Goal: Task Accomplishment & Management: Use online tool/utility

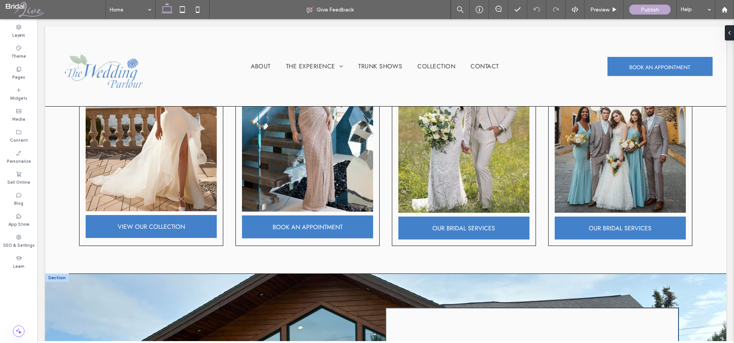
scroll to position [380, 0]
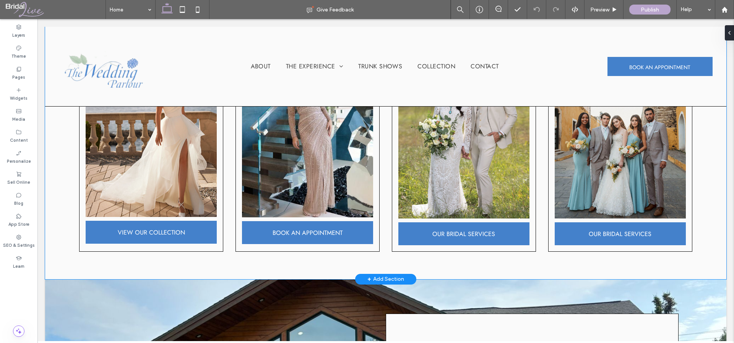
click at [386, 257] on div "VIEW OUR COLLECTION BOOK AN APPOINTMENT OUR BRIDAL SERVICES OUR BRIDAL SERVICES" at bounding box center [385, 152] width 681 height 254
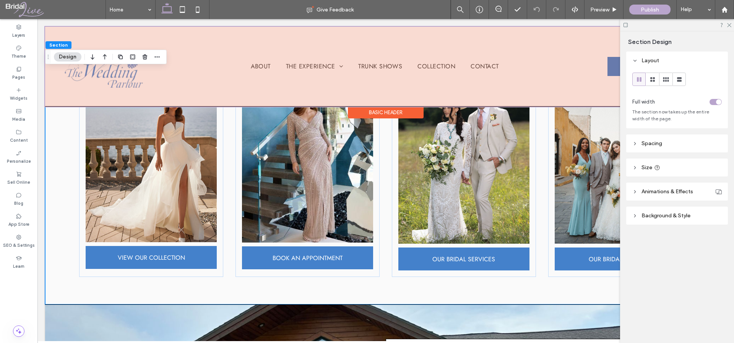
scroll to position [351, 0]
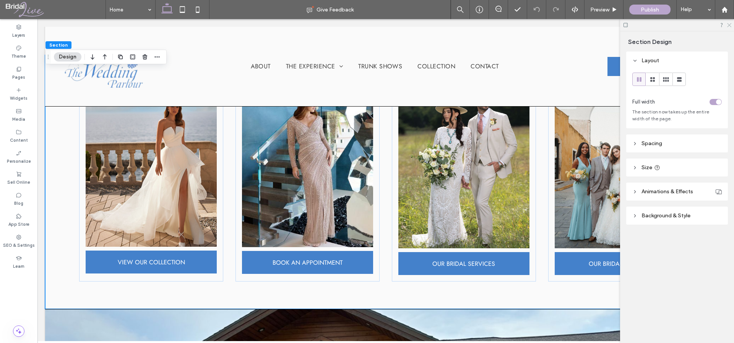
click at [730, 24] on use at bounding box center [729, 25] width 4 height 4
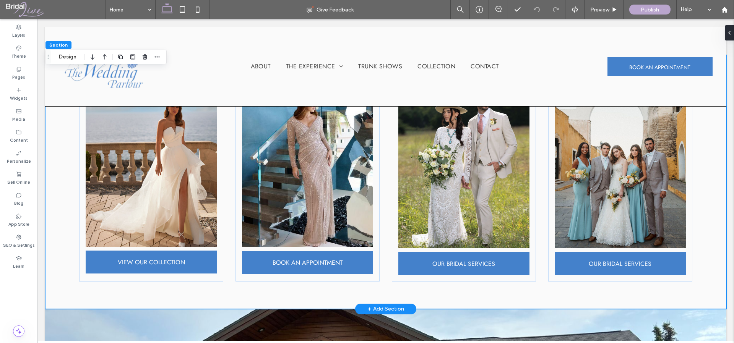
click at [703, 262] on div "VIEW OUR COLLECTION BOOK AN APPOINTMENT OUR BRIDAL SERVICES OUR BRIDAL SERVICES" at bounding box center [385, 182] width 681 height 254
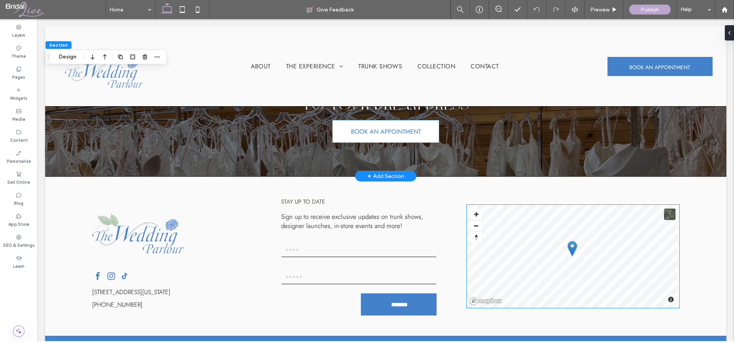
scroll to position [1771, 0]
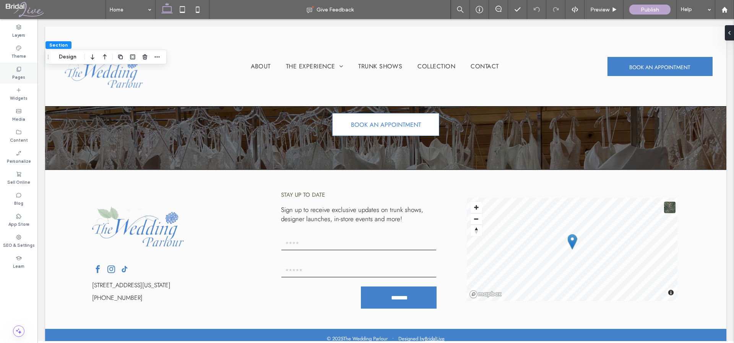
click at [19, 73] on label "Pages" at bounding box center [18, 76] width 13 height 8
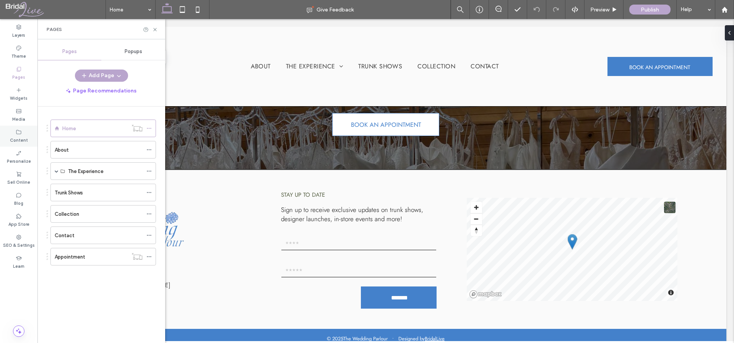
click at [19, 134] on icon at bounding box center [19, 132] width 6 height 6
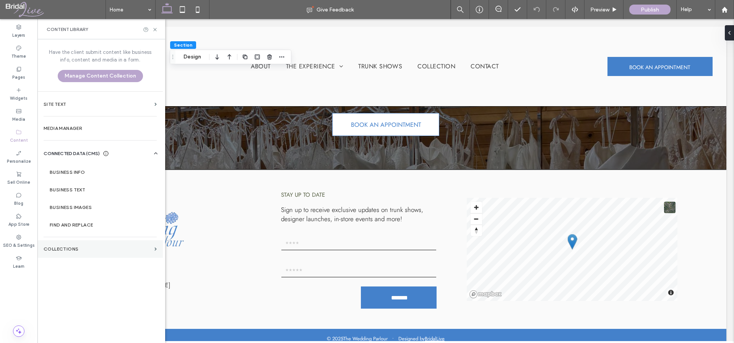
click at [86, 251] on label "Collections" at bounding box center [98, 249] width 108 height 5
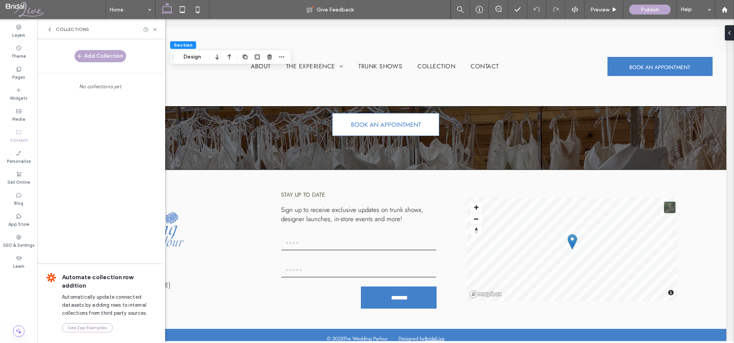
click at [50, 31] on icon at bounding box center [50, 29] width 6 height 6
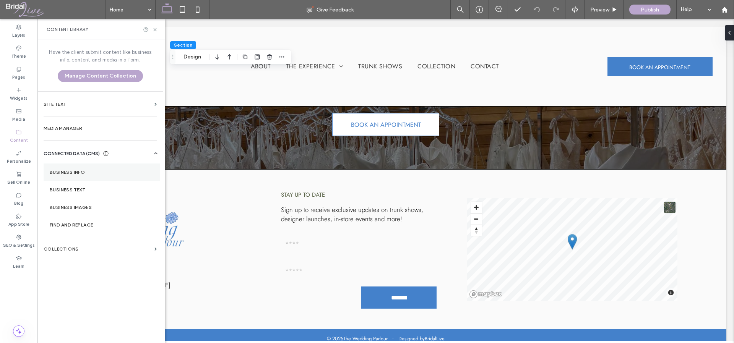
click at [84, 170] on label "Business Info" at bounding box center [102, 172] width 104 height 5
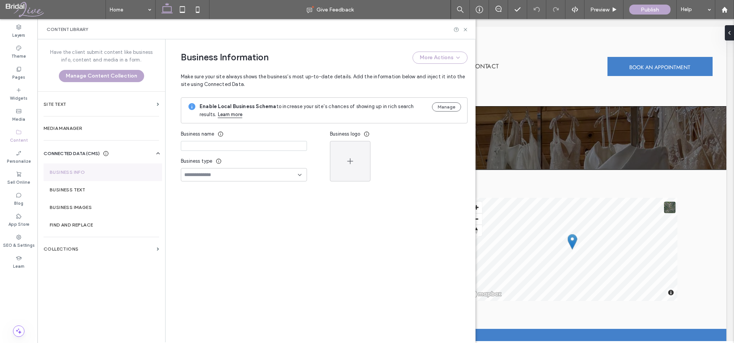
type input "**********"
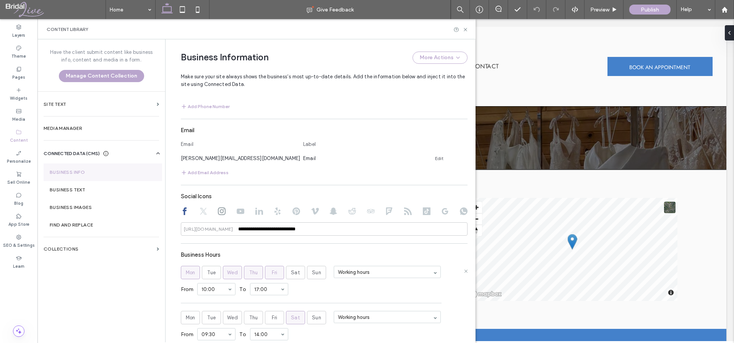
scroll to position [344, 0]
click at [292, 208] on use at bounding box center [296, 209] width 8 height 8
click at [423, 208] on icon at bounding box center [427, 209] width 8 height 8
click at [295, 226] on input at bounding box center [324, 226] width 287 height 13
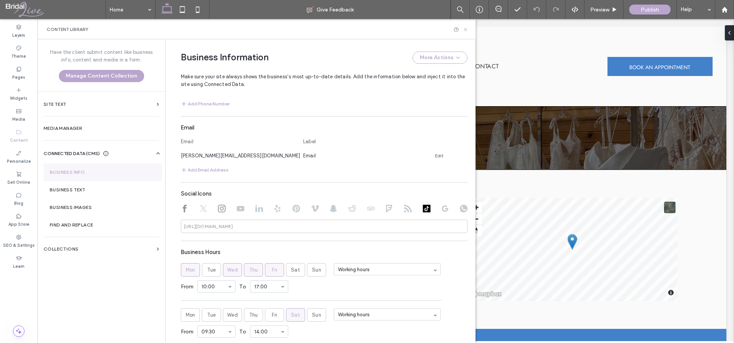
click at [466, 29] on icon at bounding box center [466, 30] width 6 height 6
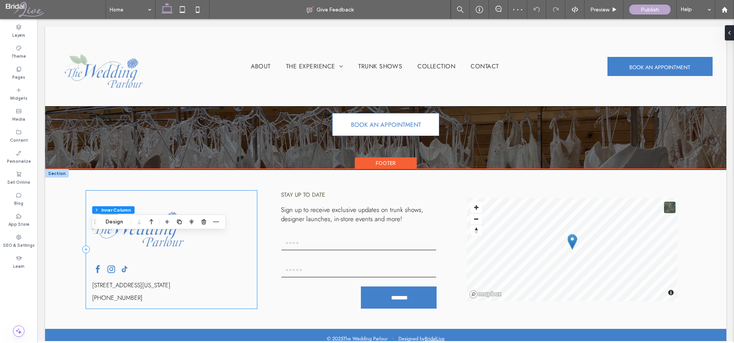
type input "**"
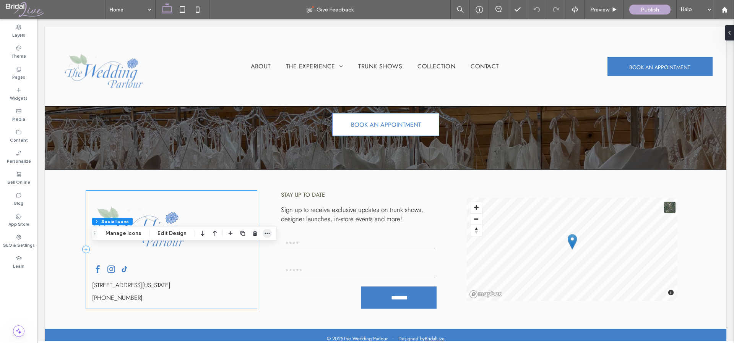
click at [264, 232] on icon "button" at bounding box center [267, 233] width 6 height 6
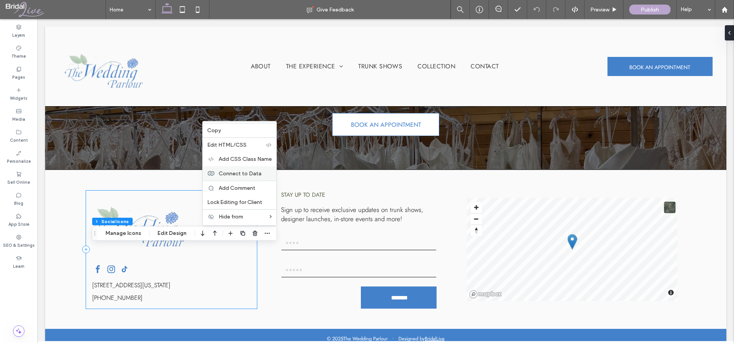
click at [240, 172] on span "Connect to Data" at bounding box center [240, 173] width 43 height 6
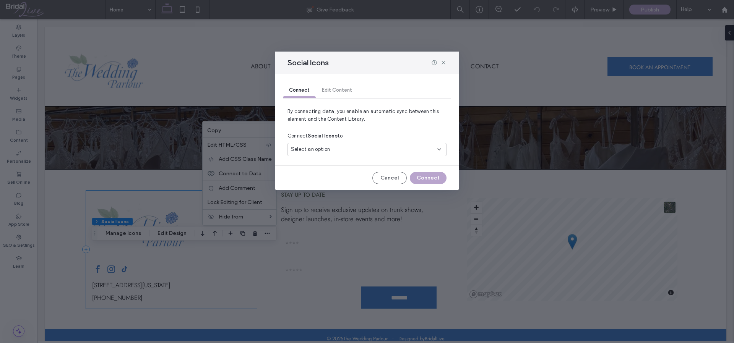
click at [367, 147] on div "Select an option" at bounding box center [362, 150] width 143 height 8
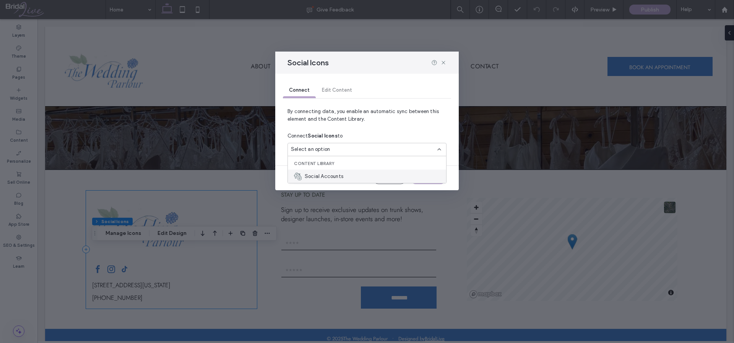
click at [340, 178] on span "Social Accounts" at bounding box center [324, 177] width 39 height 8
click at [430, 180] on button "Connect" at bounding box center [428, 178] width 37 height 12
